Goal: Transaction & Acquisition: Download file/media

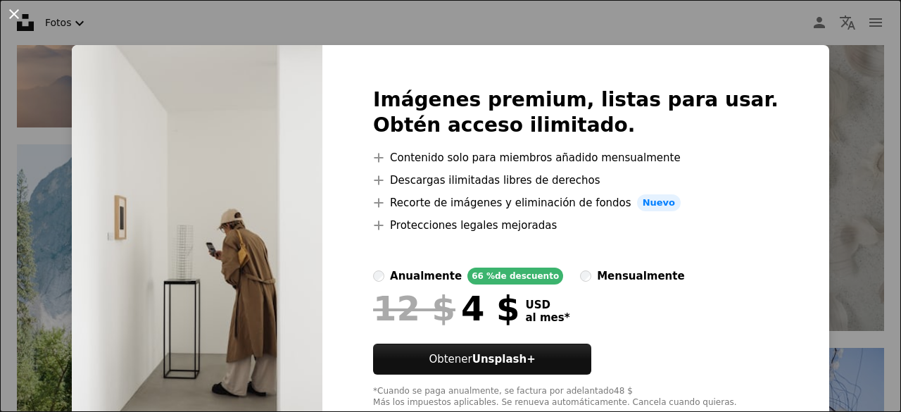
click at [13, 12] on button "An X shape" at bounding box center [14, 14] width 17 height 17
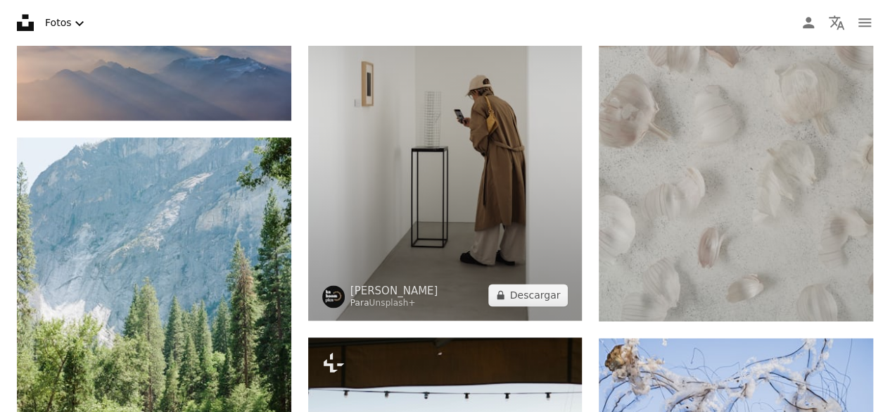
click at [414, 152] on img at bounding box center [445, 115] width 274 height 412
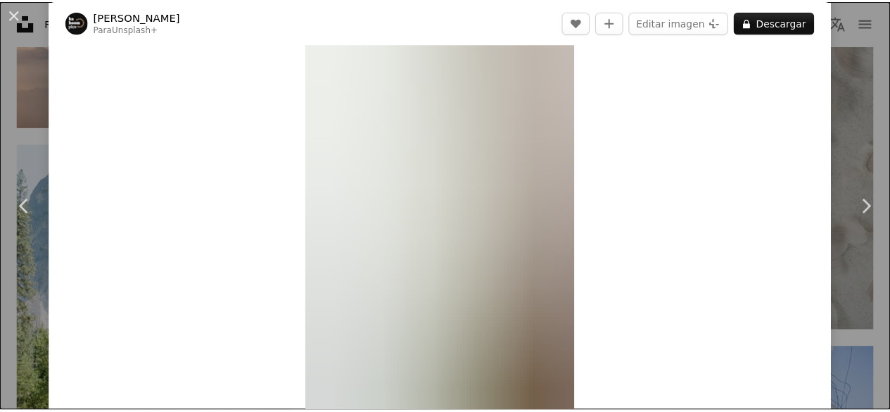
scroll to position [54, 0]
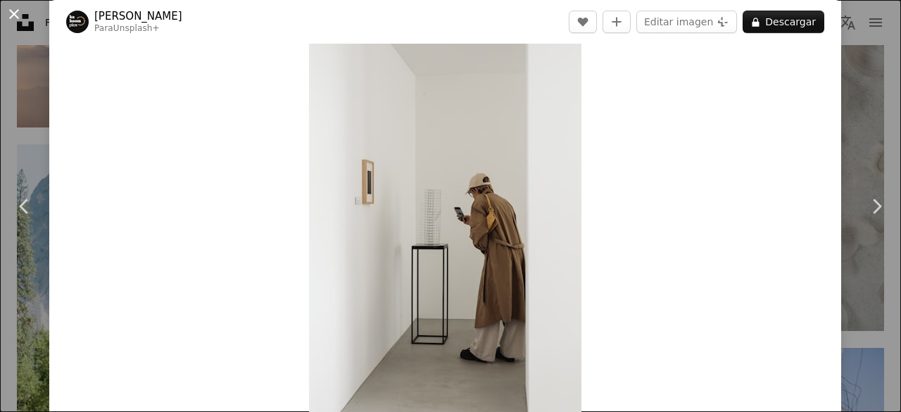
click at [15, 15] on button "An X shape" at bounding box center [14, 14] width 17 height 17
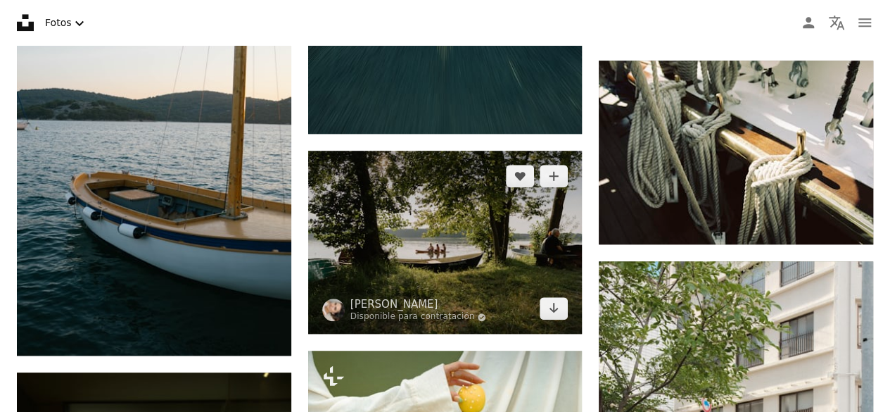
scroll to position [3228, 0]
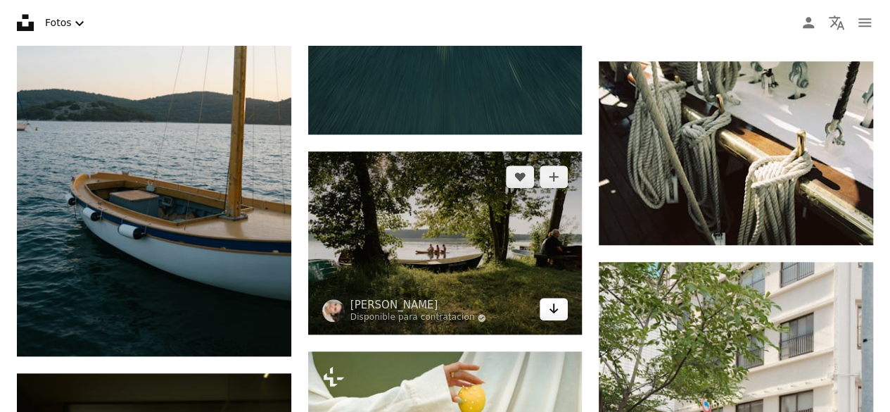
click at [555, 305] on icon "Arrow pointing down" at bounding box center [553, 308] width 11 height 17
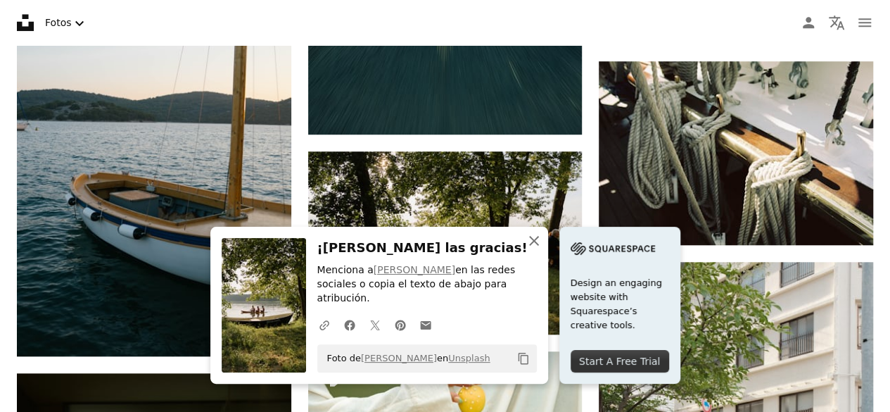
click at [543, 249] on icon "An X shape" at bounding box center [534, 240] width 17 height 17
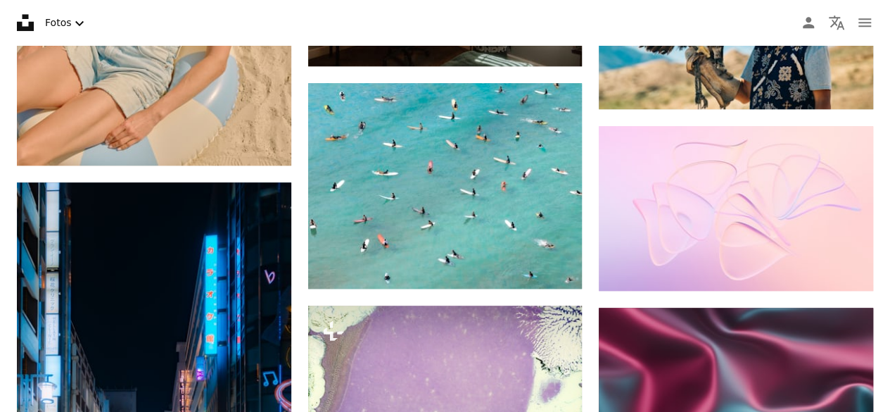
scroll to position [16518, 0]
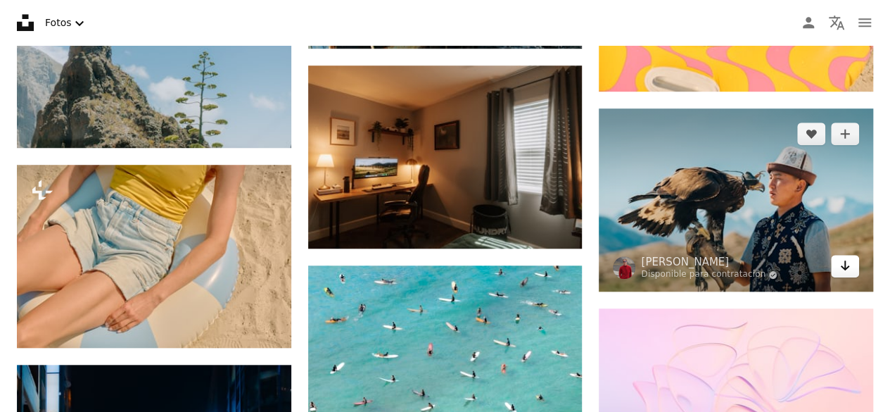
click at [843, 260] on icon "Arrow pointing down" at bounding box center [844, 265] width 11 height 17
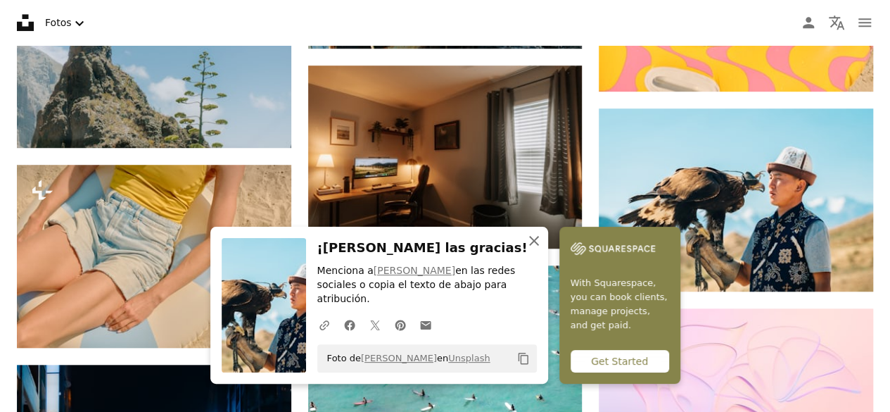
click at [543, 249] on icon "An X shape" at bounding box center [534, 240] width 17 height 17
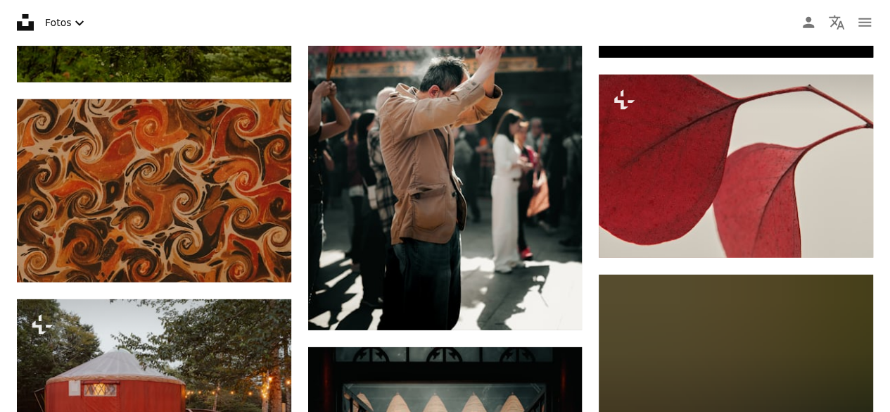
scroll to position [26068, 0]
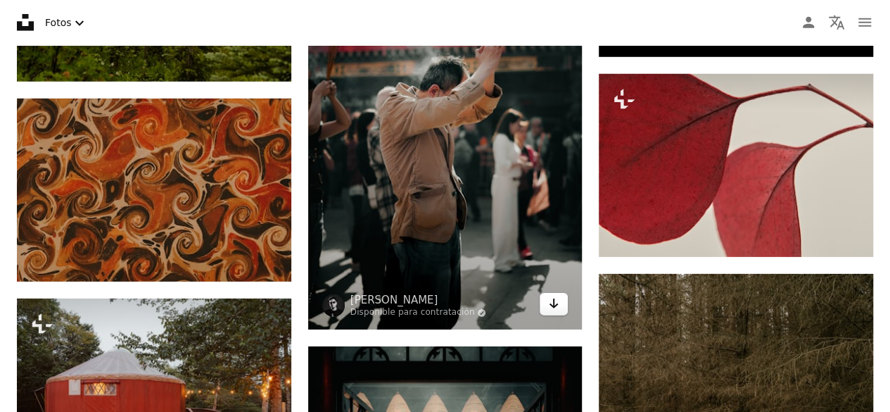
click at [548, 298] on icon "Arrow pointing down" at bounding box center [553, 303] width 11 height 17
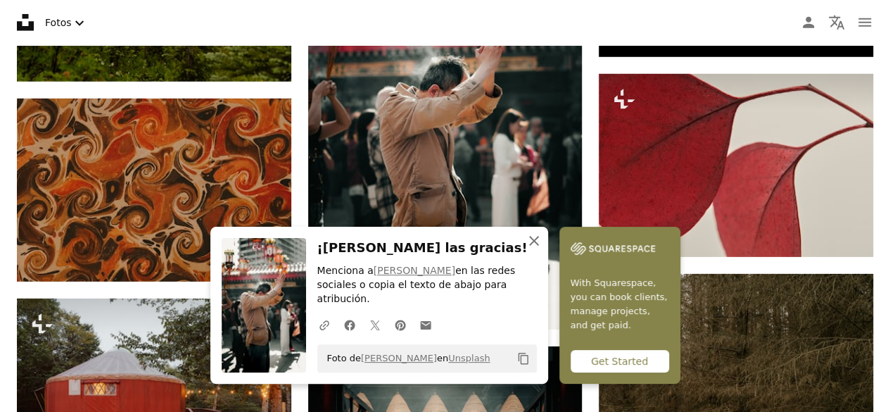
click at [543, 249] on icon "An X shape" at bounding box center [534, 240] width 17 height 17
